Goal: Information Seeking & Learning: Check status

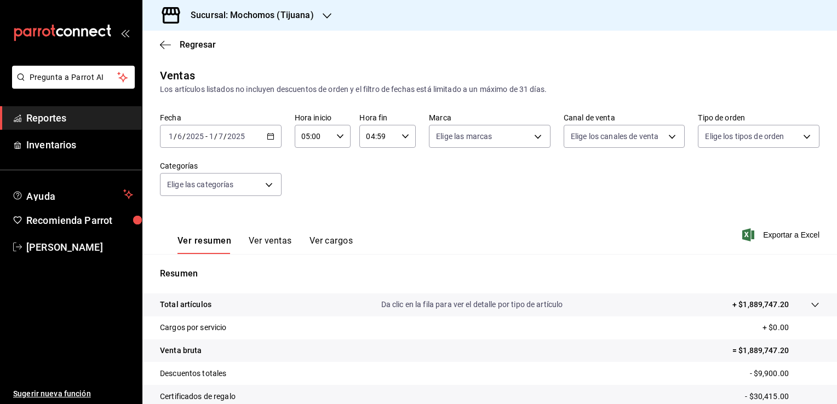
scroll to position [120, 0]
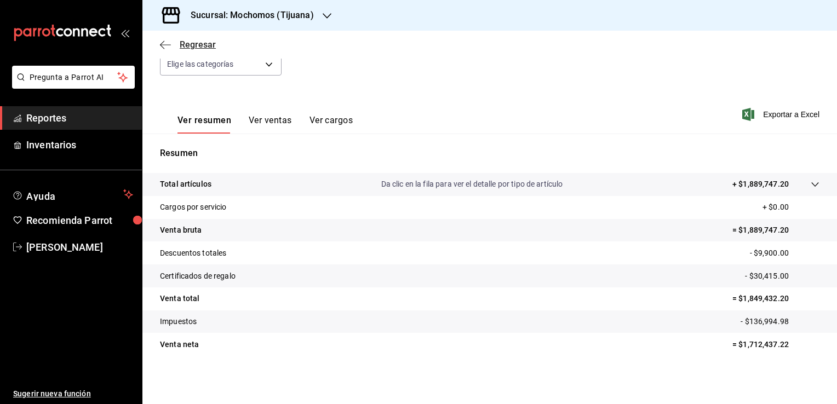
click at [173, 47] on span "Regresar" at bounding box center [188, 44] width 56 height 10
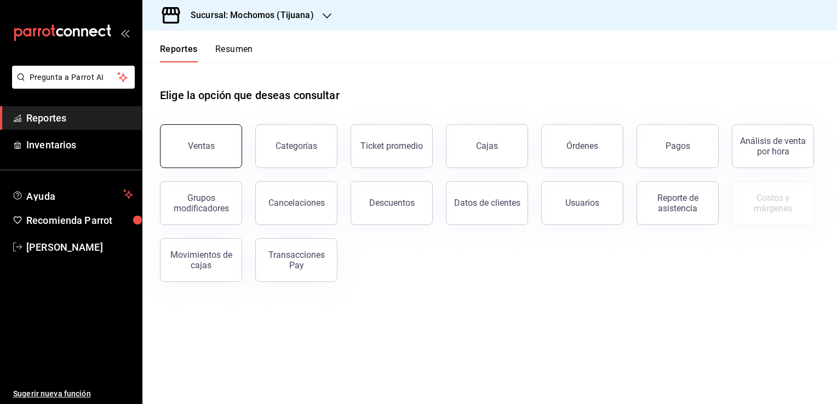
click at [202, 139] on button "Ventas" at bounding box center [201, 146] width 82 height 44
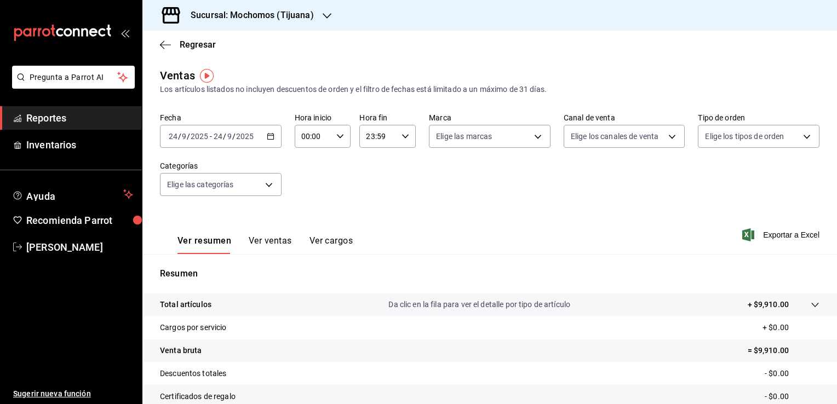
click at [272, 139] on icon "button" at bounding box center [271, 137] width 8 height 8
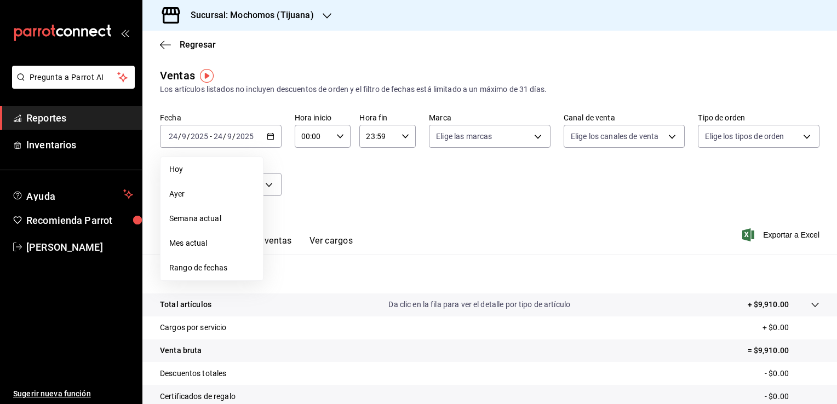
click at [217, 263] on span "Rango de fechas" at bounding box center [211, 268] width 85 height 12
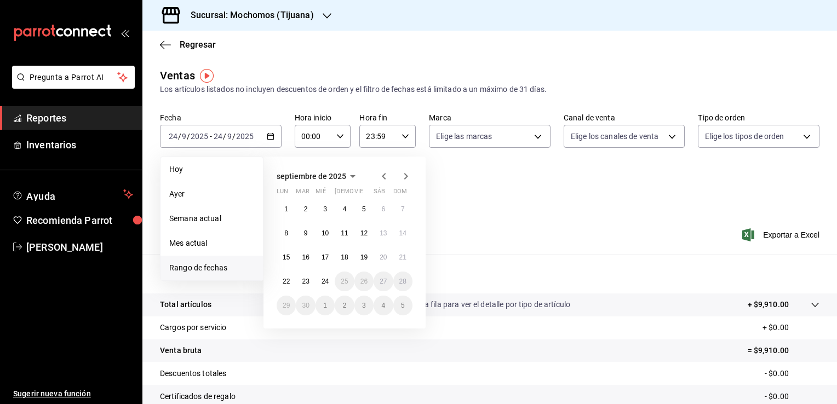
click at [378, 177] on icon "button" at bounding box center [383, 176] width 13 height 13
click at [401, 211] on abbr "1" at bounding box center [403, 209] width 4 height 8
click at [309, 331] on button "1" at bounding box center [305, 330] width 19 height 20
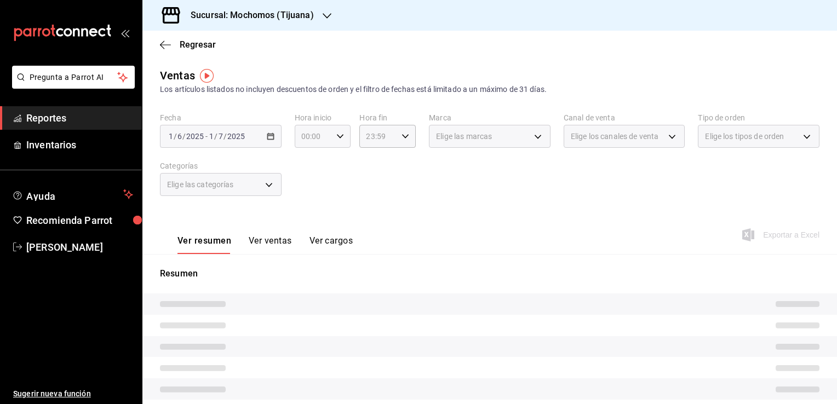
click at [340, 135] on \(Stroke\) "button" at bounding box center [340, 136] width 7 height 4
click at [310, 186] on span "05" at bounding box center [307, 186] width 10 height 9
type input "05:00"
click at [333, 165] on span "00" at bounding box center [335, 164] width 10 height 9
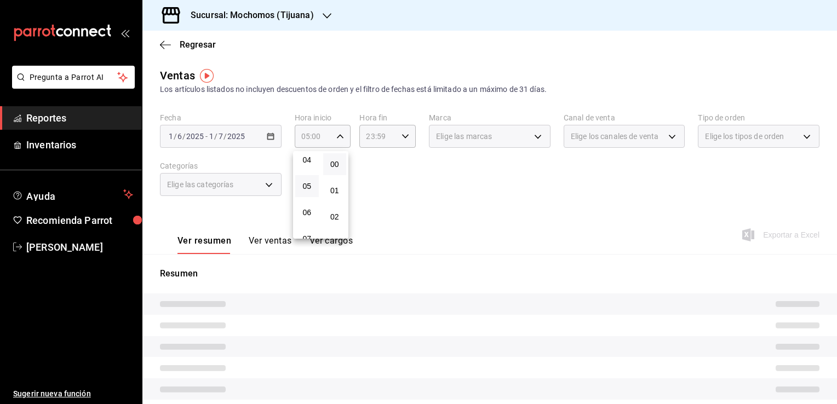
click at [163, 43] on div at bounding box center [418, 202] width 837 height 404
click at [163, 43] on icon "button" at bounding box center [165, 45] width 11 height 10
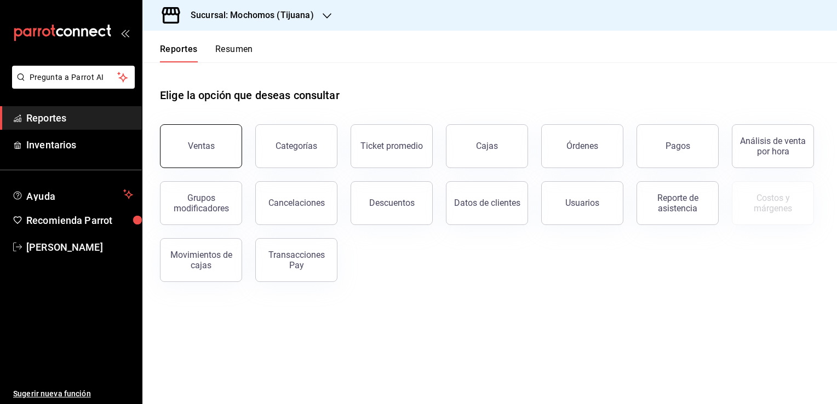
click at [213, 136] on button "Ventas" at bounding box center [201, 146] width 82 height 44
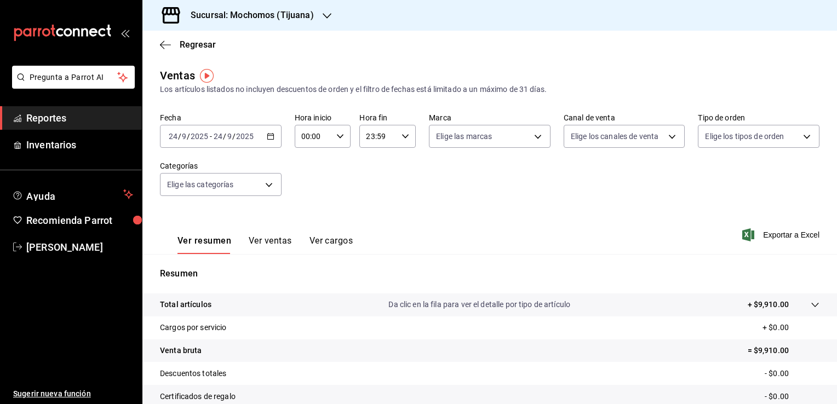
click at [268, 137] on icon "button" at bounding box center [271, 137] width 8 height 8
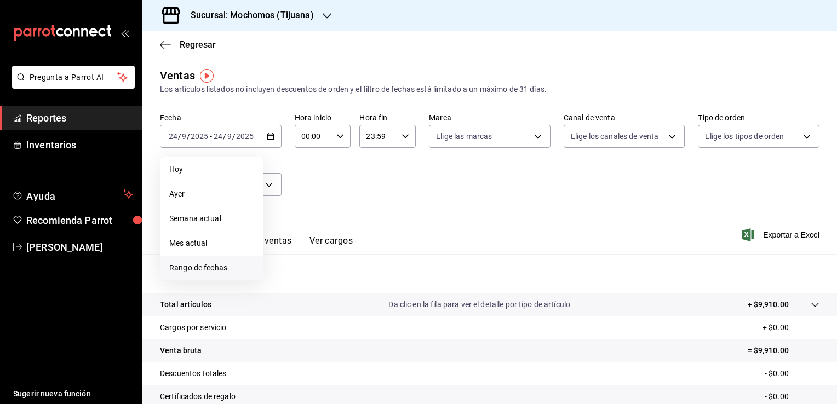
click at [239, 262] on li "Rango de fechas" at bounding box center [211, 268] width 102 height 25
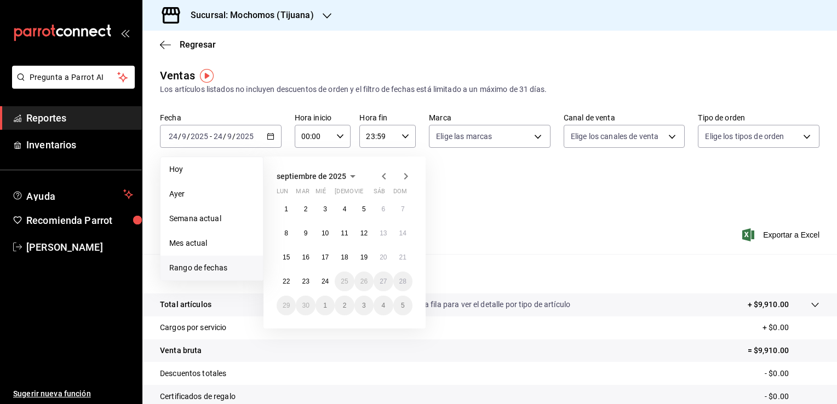
click at [386, 176] on icon "button" at bounding box center [383, 176] width 13 height 13
click at [394, 213] on button "1" at bounding box center [402, 209] width 19 height 20
click at [307, 333] on button "1" at bounding box center [305, 330] width 19 height 20
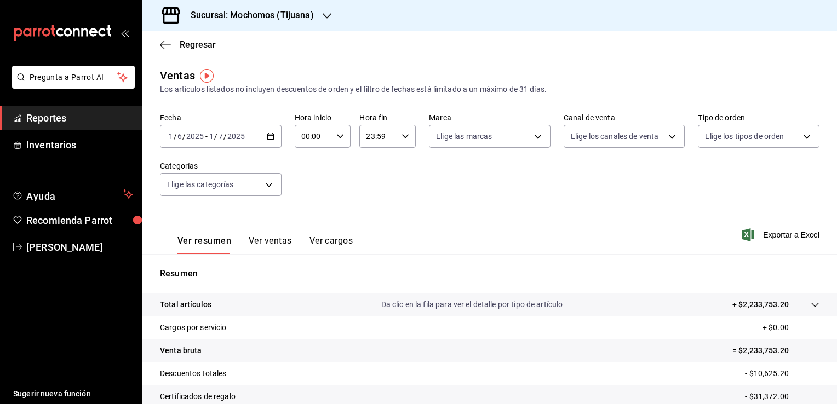
click at [336, 138] on icon "button" at bounding box center [340, 137] width 8 height 8
click at [306, 185] on span "05" at bounding box center [307, 186] width 10 height 9
type input "05:00"
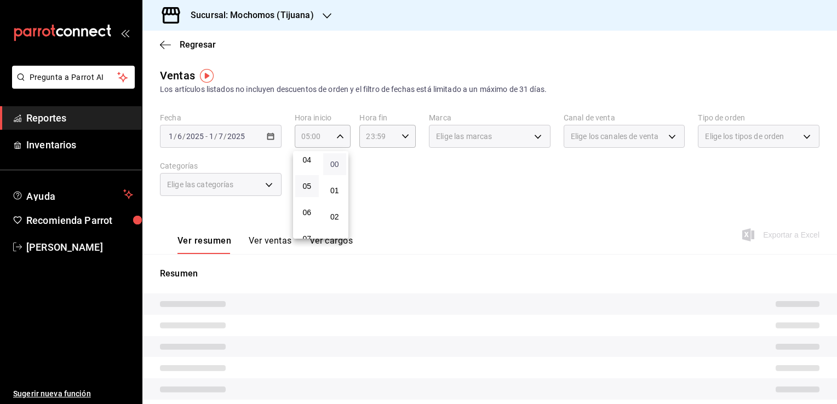
click at [336, 165] on span "00" at bounding box center [335, 164] width 10 height 9
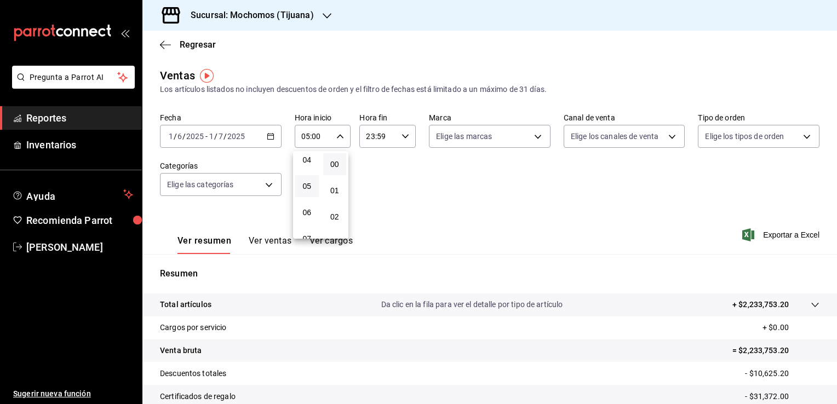
click at [397, 141] on div at bounding box center [418, 202] width 837 height 404
click at [397, 141] on div "23:59 Hora fin" at bounding box center [387, 136] width 56 height 23
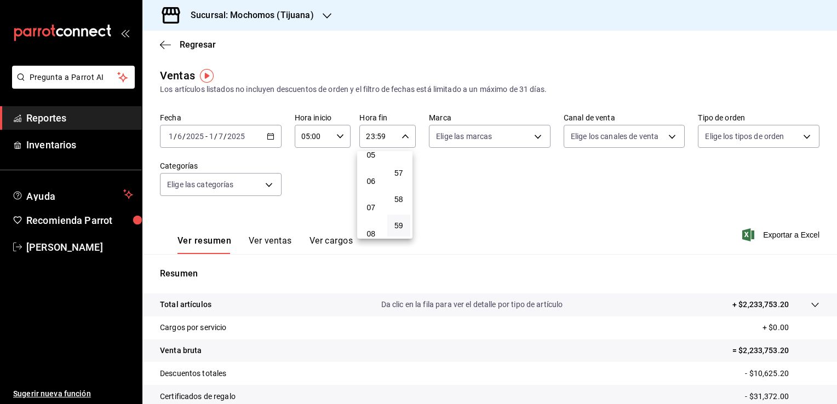
scroll to position [116, 0]
click at [371, 157] on span "04" at bounding box center [371, 154] width 10 height 9
type input "04:59"
click at [533, 183] on div at bounding box center [418, 202] width 837 height 404
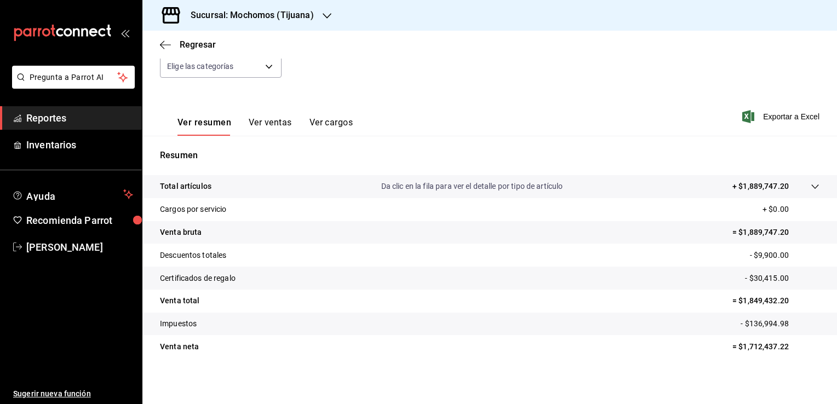
scroll to position [120, 0]
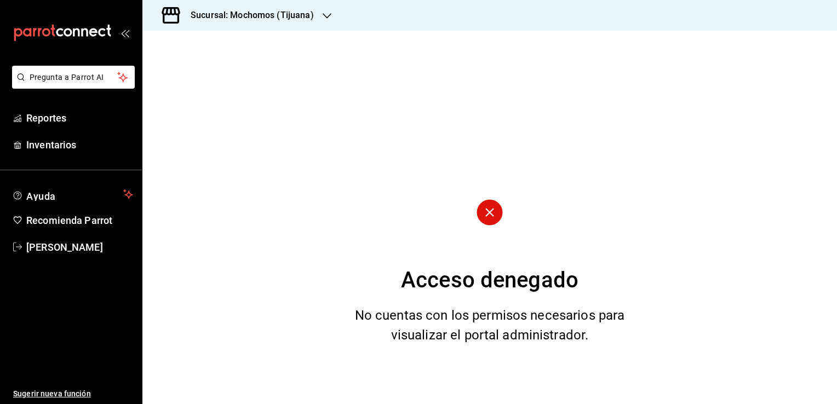
click at [487, 215] on icon at bounding box center [489, 212] width 9 height 9
click at [486, 215] on icon at bounding box center [489, 212] width 9 height 9
click at [516, 214] on div "Acceso denegado No cuentas con los permisos necesarios para visualizar el porta…" at bounding box center [489, 218] width 694 height 374
click at [487, 206] on circle at bounding box center [489, 212] width 26 height 26
click at [42, 111] on span "Reportes" at bounding box center [79, 118] width 107 height 15
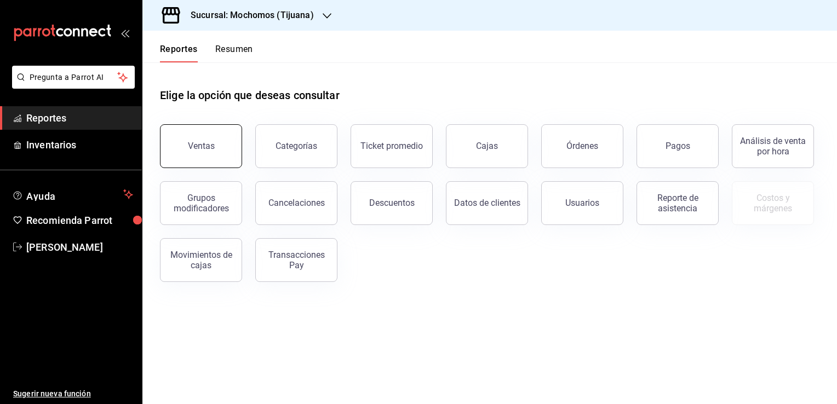
click at [236, 139] on button "Ventas" at bounding box center [201, 146] width 82 height 44
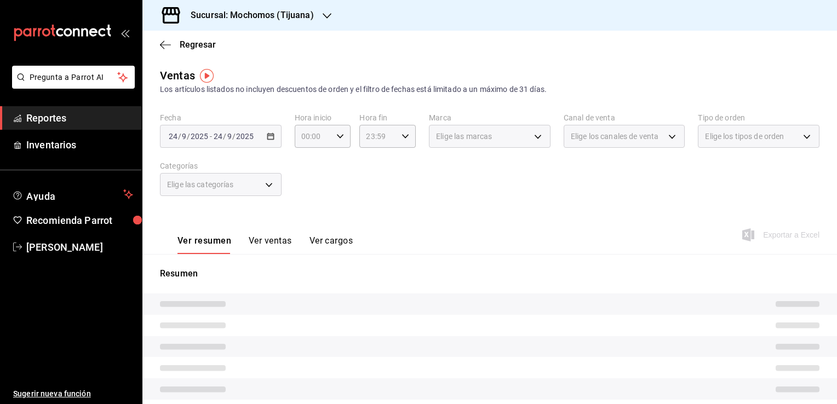
click at [274, 135] on div "2025-09-24 24 / 9 / 2025 - 2025-09-24 24 / 9 / 2025" at bounding box center [221, 136] width 122 height 23
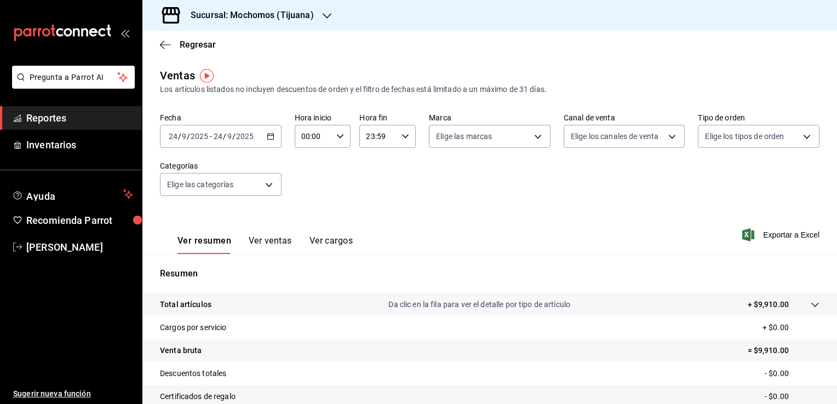
click at [271, 137] on icon "button" at bounding box center [271, 137] width 8 height 8
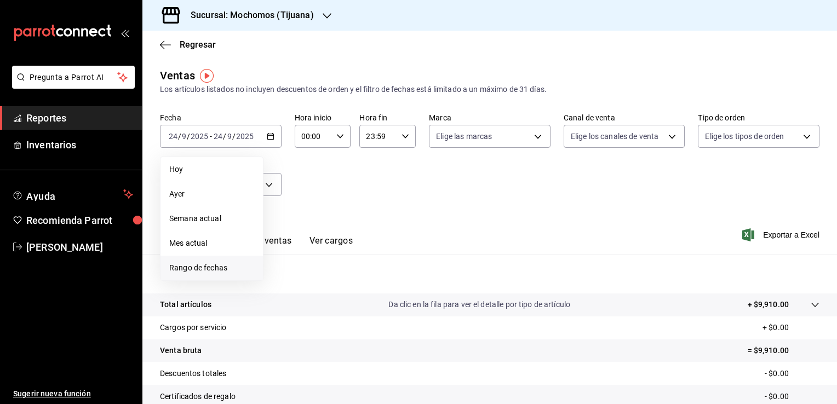
click at [222, 264] on span "Rango de fechas" at bounding box center [211, 268] width 85 height 12
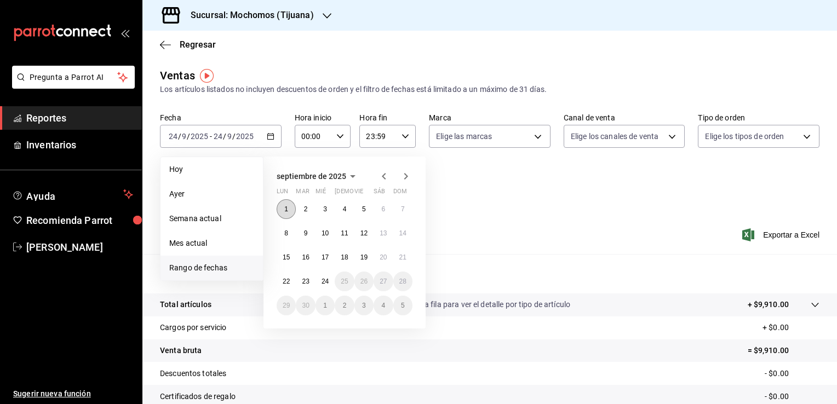
click at [290, 205] on button "1" at bounding box center [286, 209] width 19 height 20
click at [331, 288] on button "24" at bounding box center [324, 282] width 19 height 20
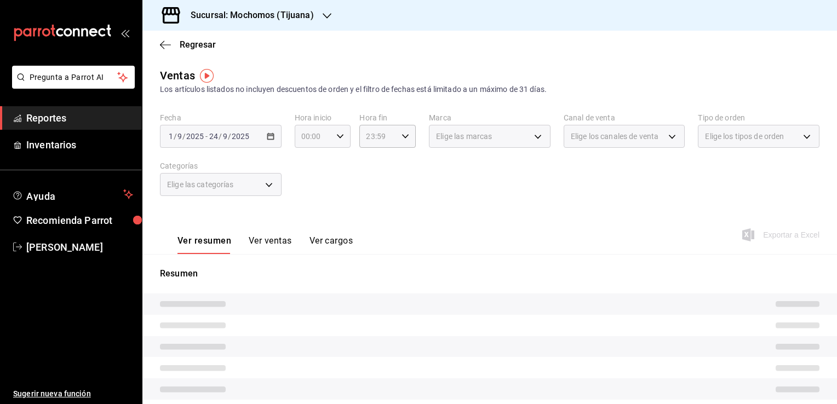
click at [336, 139] on icon "button" at bounding box center [340, 137] width 8 height 8
click at [308, 191] on span "05" at bounding box center [307, 186] width 10 height 9
type input "05:00"
click at [332, 165] on span "00" at bounding box center [335, 164] width 10 height 9
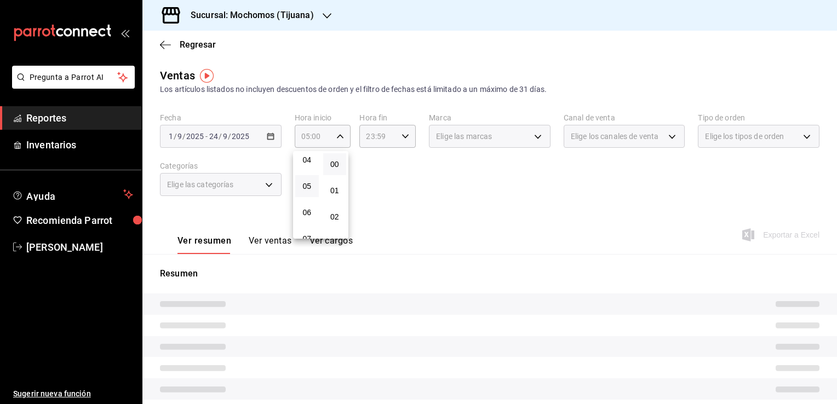
click at [386, 154] on div at bounding box center [418, 202] width 837 height 404
click at [397, 137] on div "23:59 Hora fin" at bounding box center [387, 136] width 56 height 23
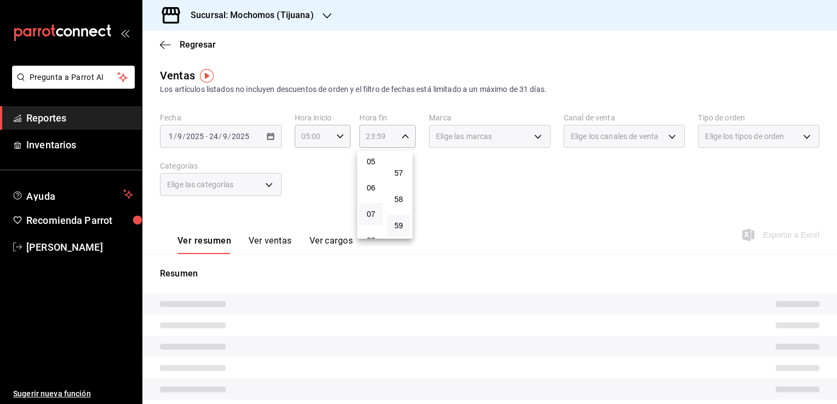
scroll to position [116, 0]
click at [367, 157] on span "04" at bounding box center [371, 154] width 10 height 9
type input "04:59"
click at [398, 222] on span "59" at bounding box center [399, 225] width 10 height 9
click at [489, 221] on div at bounding box center [418, 202] width 837 height 404
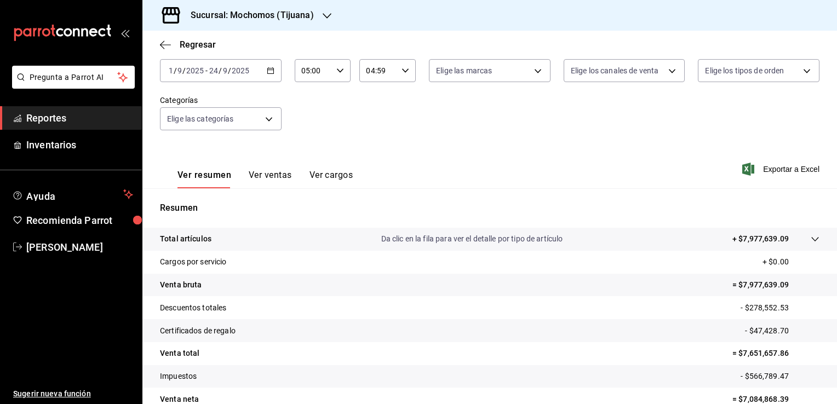
scroll to position [120, 0]
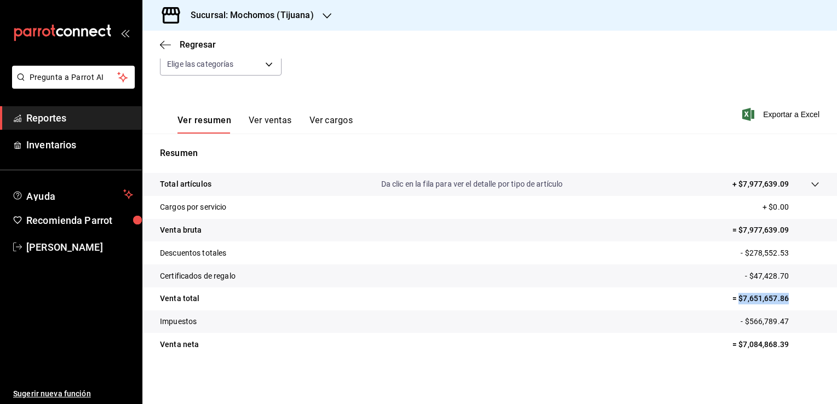
drag, startPoint x: 732, startPoint y: 302, endPoint x: 784, endPoint y: 306, distance: 52.7
click at [784, 306] on tr "Venta total = $7,651,657.86" at bounding box center [489, 299] width 694 height 23
copy p "$7,651,657.86"
click at [178, 47] on span "Regresar" at bounding box center [188, 44] width 56 height 10
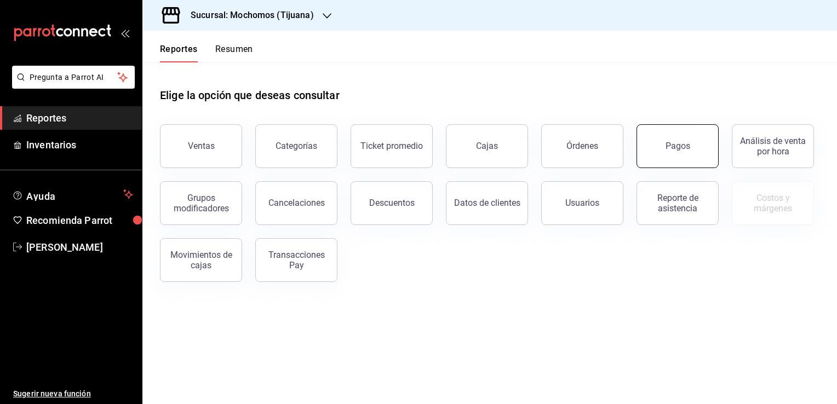
click at [684, 157] on button "Pagos" at bounding box center [677, 146] width 82 height 44
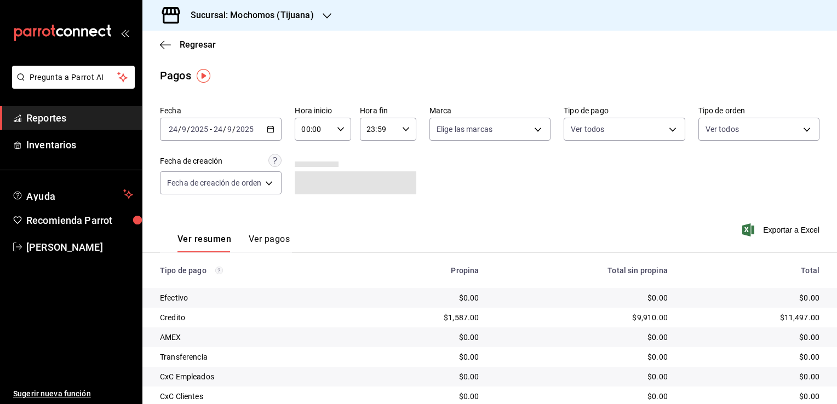
click at [267, 136] on div "2025-09-24 24 / 9 / 2025 - 2025-09-24 24 / 9 / 2025" at bounding box center [221, 129] width 122 height 23
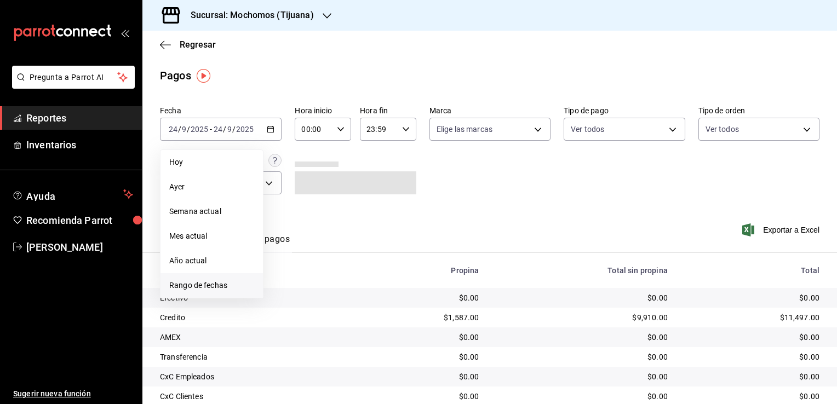
click at [192, 290] on span "Rango de fechas" at bounding box center [211, 286] width 85 height 12
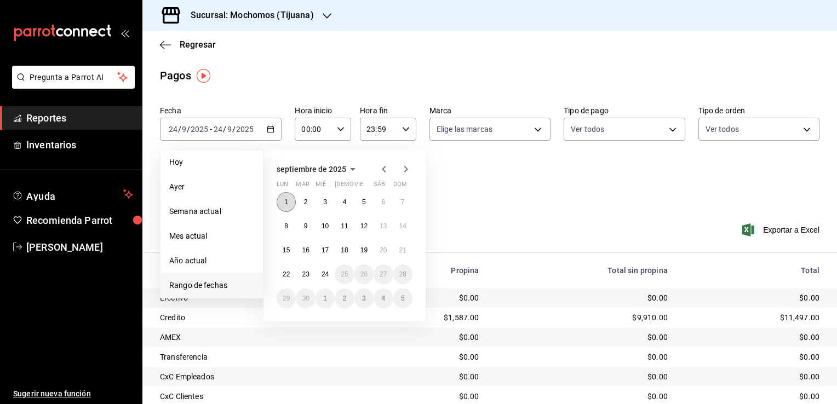
click at [285, 205] on abbr "1" at bounding box center [286, 202] width 4 height 8
click at [322, 277] on button "24" at bounding box center [324, 275] width 19 height 20
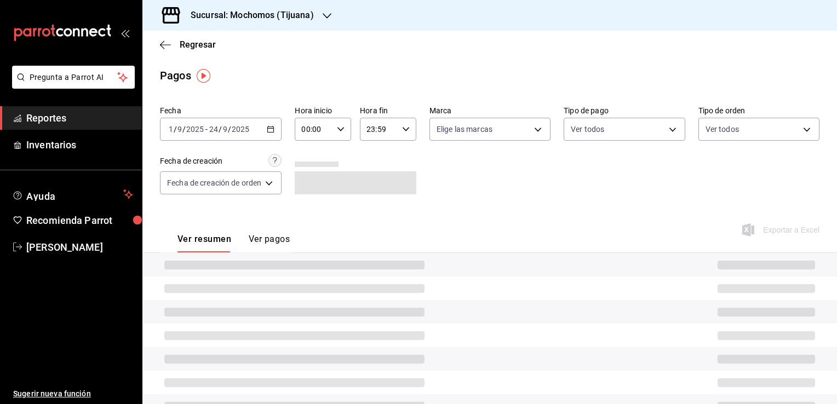
click at [340, 130] on \(Stroke\) "button" at bounding box center [340, 129] width 7 height 4
click at [309, 181] on span "05" at bounding box center [310, 179] width 10 height 9
type input "05:00"
click at [393, 149] on div at bounding box center [418, 202] width 837 height 404
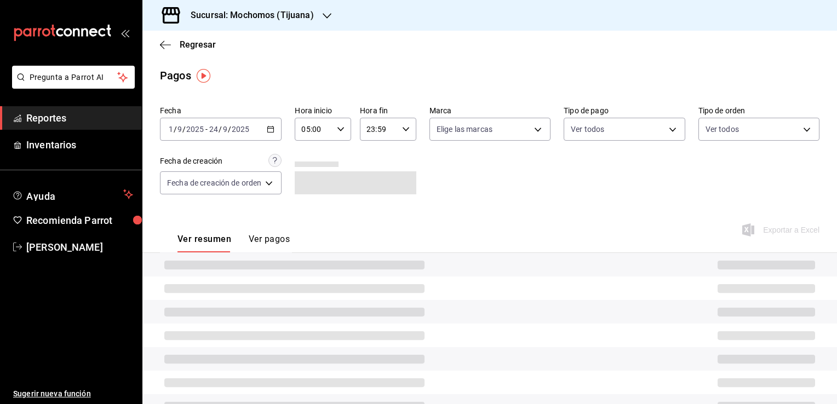
click at [398, 136] on div "23:59 Hora fin" at bounding box center [388, 129] width 56 height 23
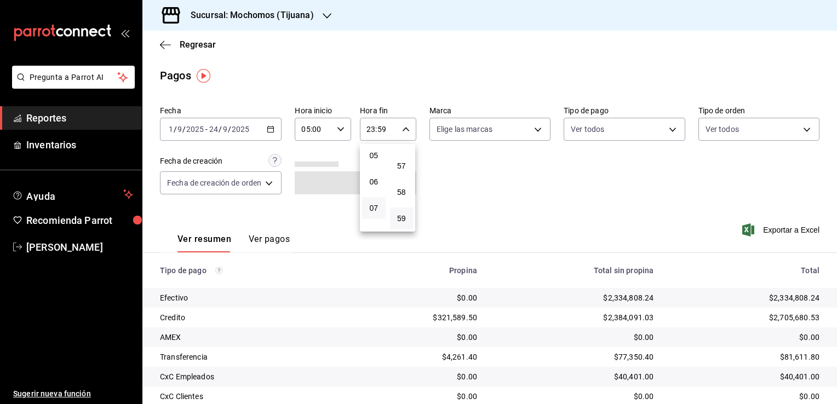
scroll to position [116, 0]
click at [379, 150] on button "04" at bounding box center [374, 147] width 24 height 22
type input "04:59"
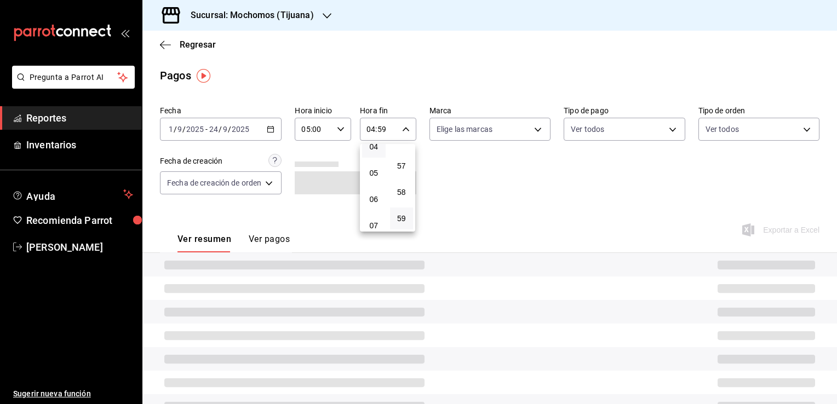
click at [477, 169] on div at bounding box center [418, 202] width 837 height 404
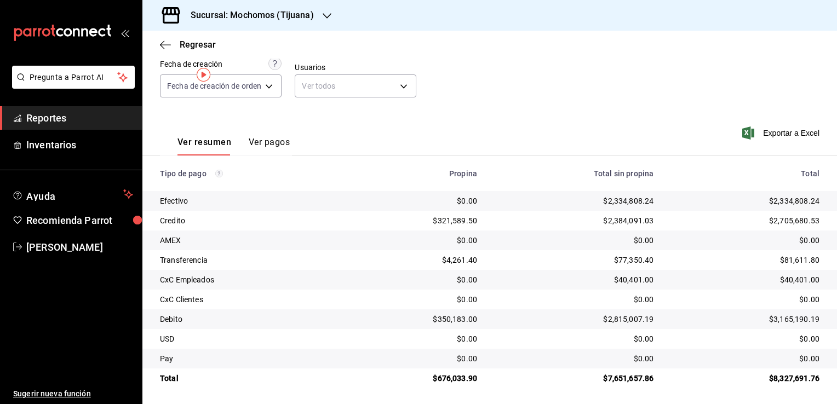
scroll to position [99, 0]
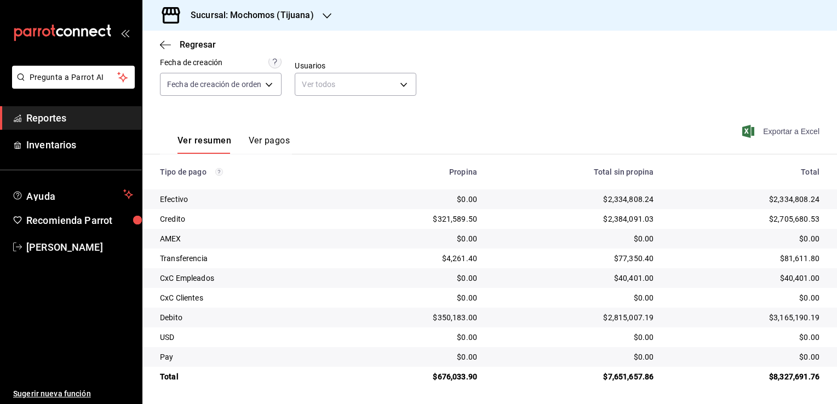
click at [747, 134] on span "Exportar a Excel" at bounding box center [781, 131] width 75 height 13
click at [314, 15] on div "Sucursal: Mochomos (Tijuana)" at bounding box center [243, 15] width 185 height 31
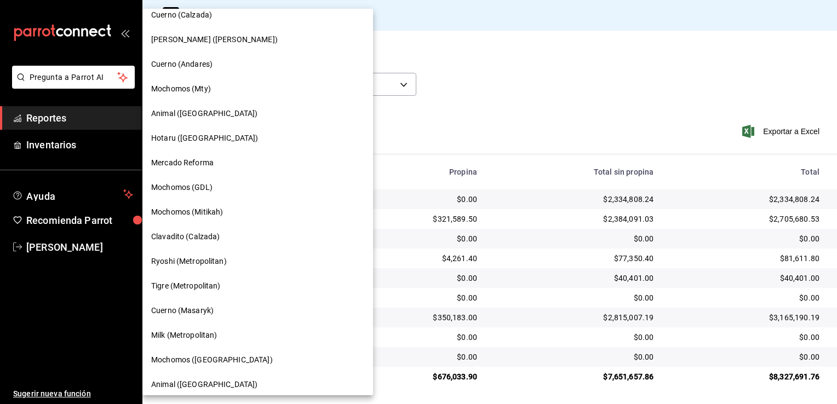
scroll to position [607, 0]
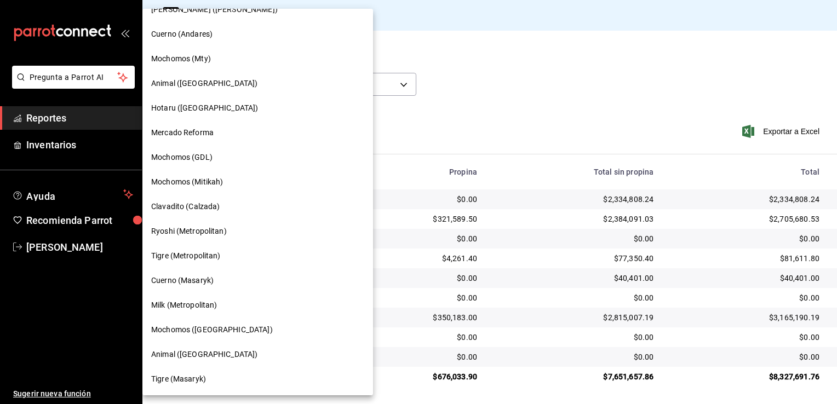
click at [206, 353] on span "Animal (Tijuana)" at bounding box center [204, 355] width 106 height 12
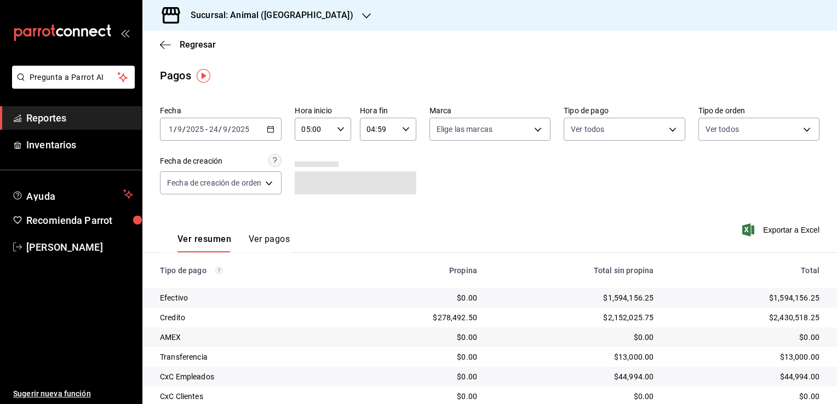
click at [272, 129] on icon "button" at bounding box center [271, 129] width 8 height 8
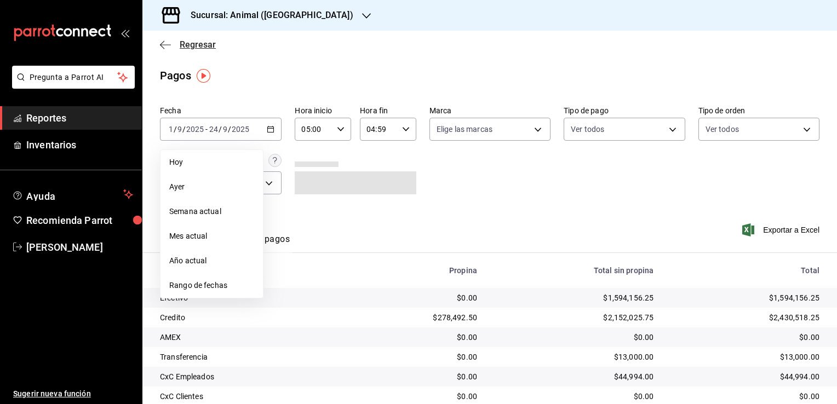
click at [164, 43] on icon "button" at bounding box center [165, 45] width 11 height 10
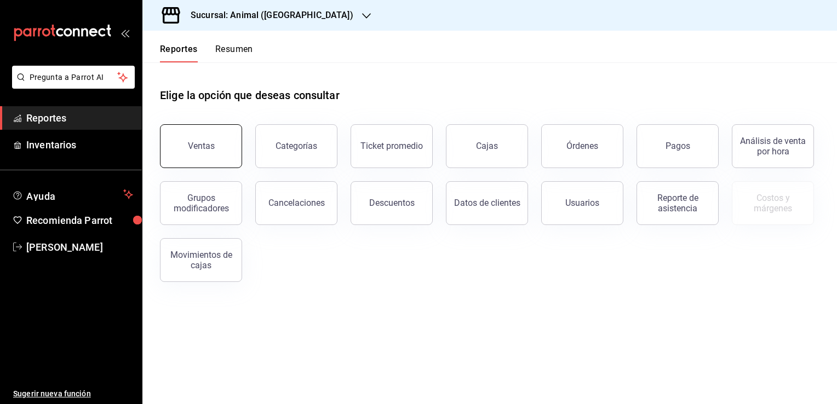
click at [200, 143] on div "Ventas" at bounding box center [201, 146] width 27 height 10
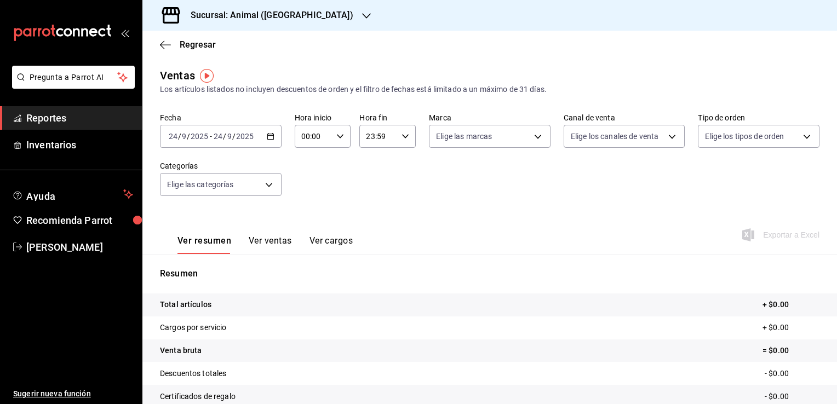
click at [271, 137] on icon "button" at bounding box center [271, 137] width 8 height 8
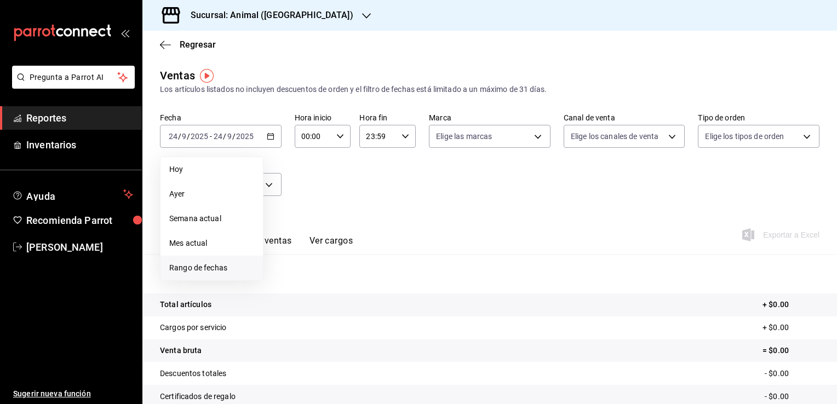
click at [226, 272] on span "Rango de fechas" at bounding box center [211, 268] width 85 height 12
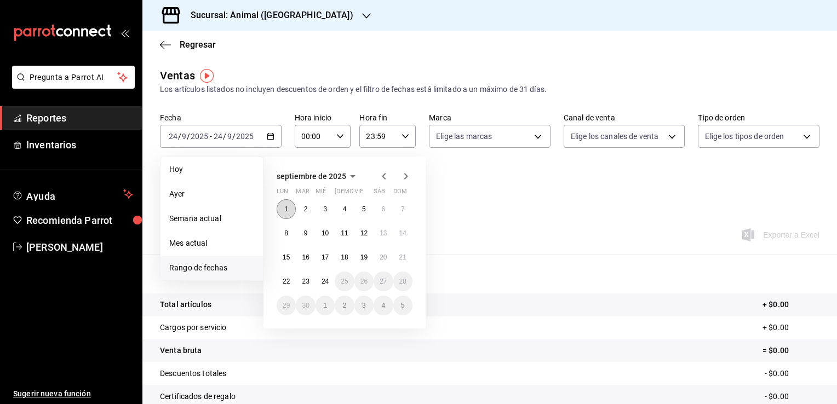
click at [292, 205] on button "1" at bounding box center [286, 209] width 19 height 20
click at [330, 277] on button "24" at bounding box center [324, 282] width 19 height 20
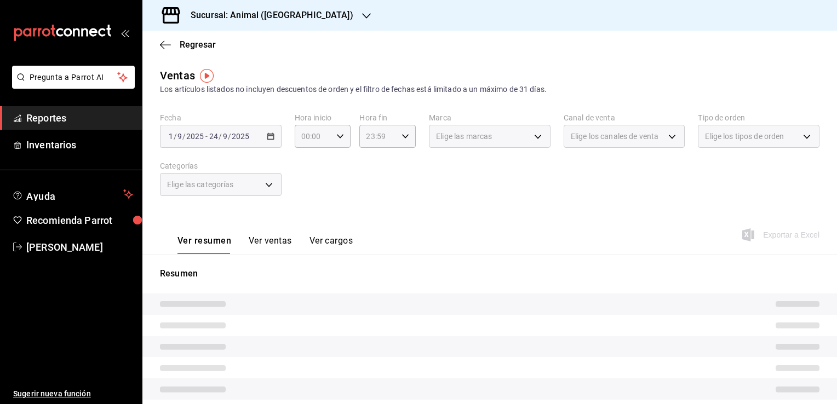
click at [399, 228] on div "Ver resumen Ver ventas Ver cargos Exportar a Excel" at bounding box center [489, 231] width 694 height 45
click at [336, 137] on icon "button" at bounding box center [340, 137] width 8 height 8
click at [307, 187] on span "05" at bounding box center [307, 186] width 10 height 9
type input "05:00"
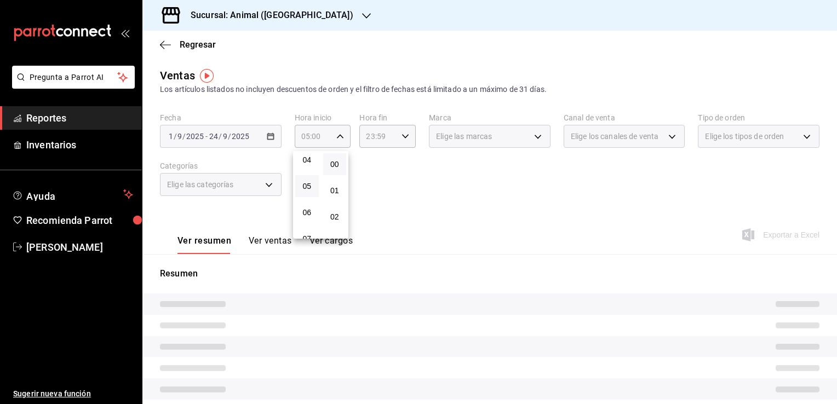
click at [372, 177] on div at bounding box center [418, 202] width 837 height 404
click at [171, 45] on span "Regresar" at bounding box center [188, 44] width 56 height 10
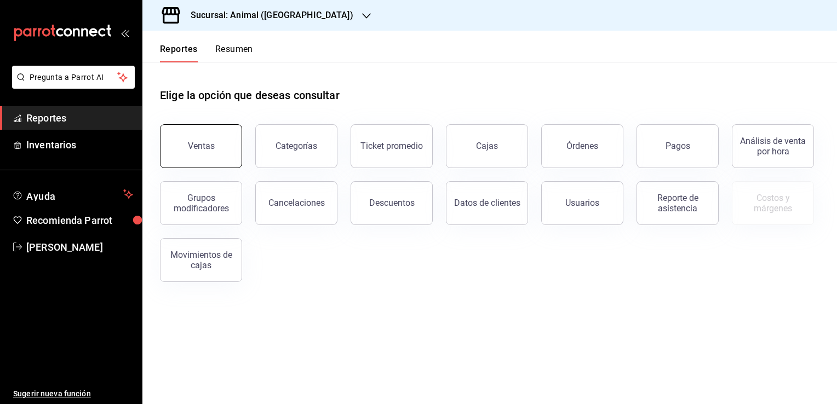
click at [205, 130] on button "Ventas" at bounding box center [201, 146] width 82 height 44
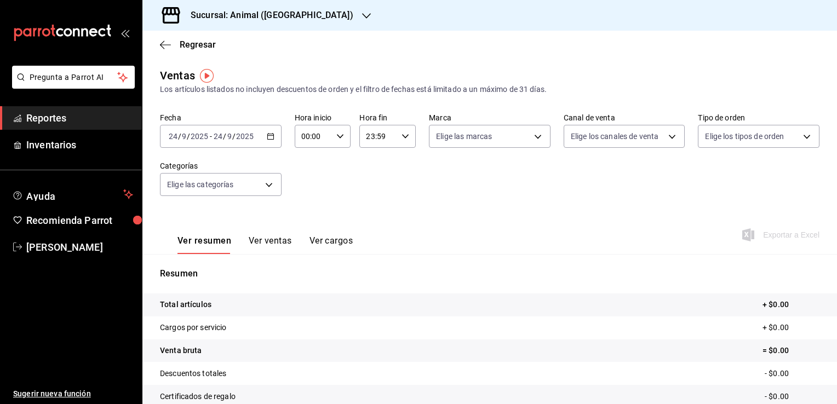
click at [267, 137] on icon "button" at bounding box center [271, 137] width 8 height 8
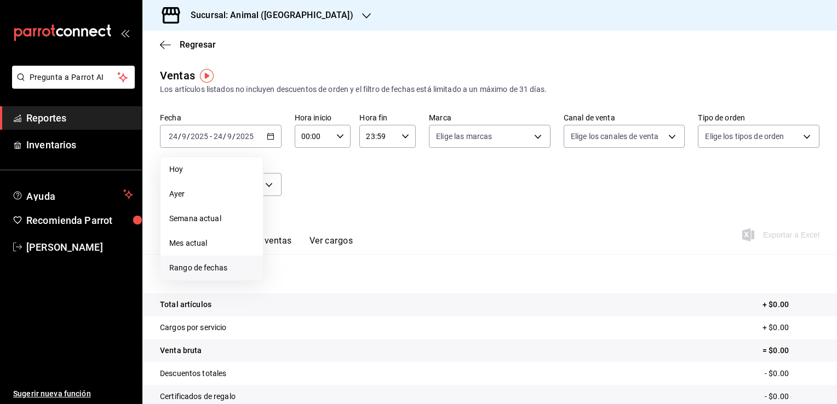
click at [204, 266] on span "Rango de fechas" at bounding box center [211, 268] width 85 height 12
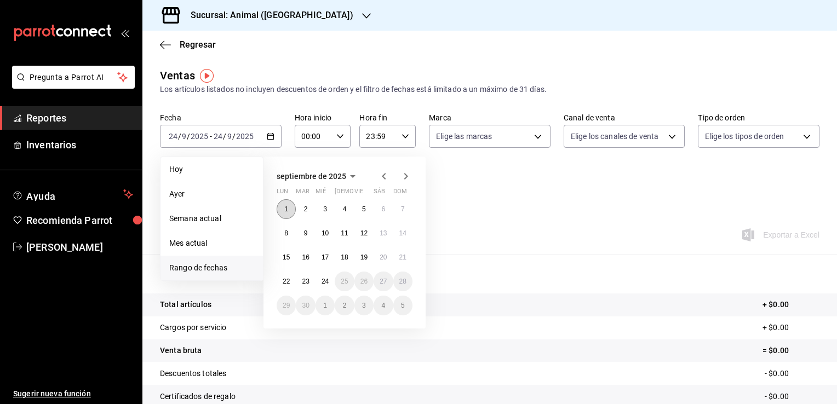
click at [292, 206] on button "1" at bounding box center [286, 209] width 19 height 20
click at [331, 283] on button "24" at bounding box center [324, 282] width 19 height 20
